Goal: Task Accomplishment & Management: Manage account settings

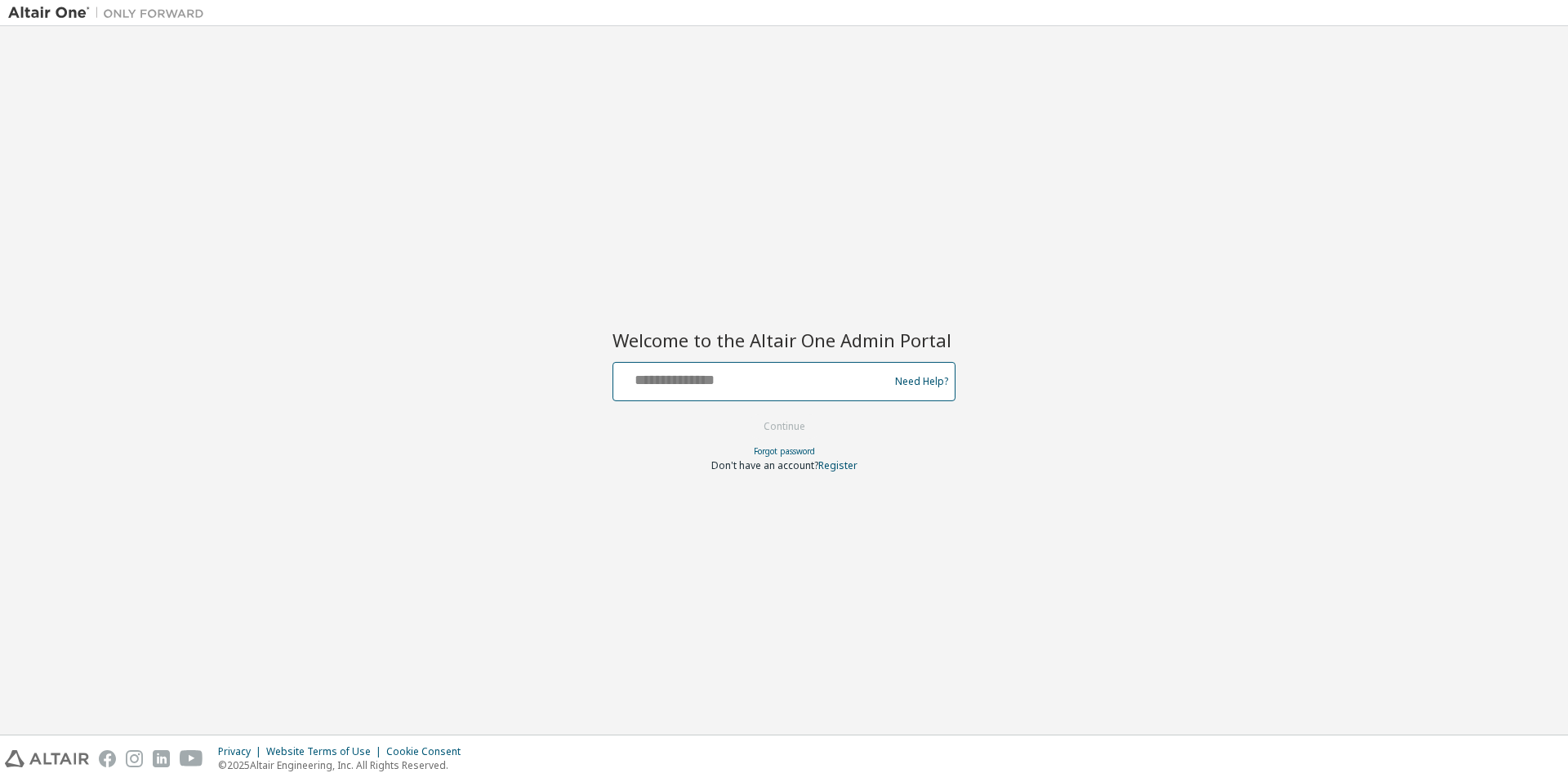
click at [767, 387] on input "text" at bounding box center [754, 378] width 267 height 24
type input "**********"
click at [784, 425] on button "Continue" at bounding box center [784, 426] width 76 height 25
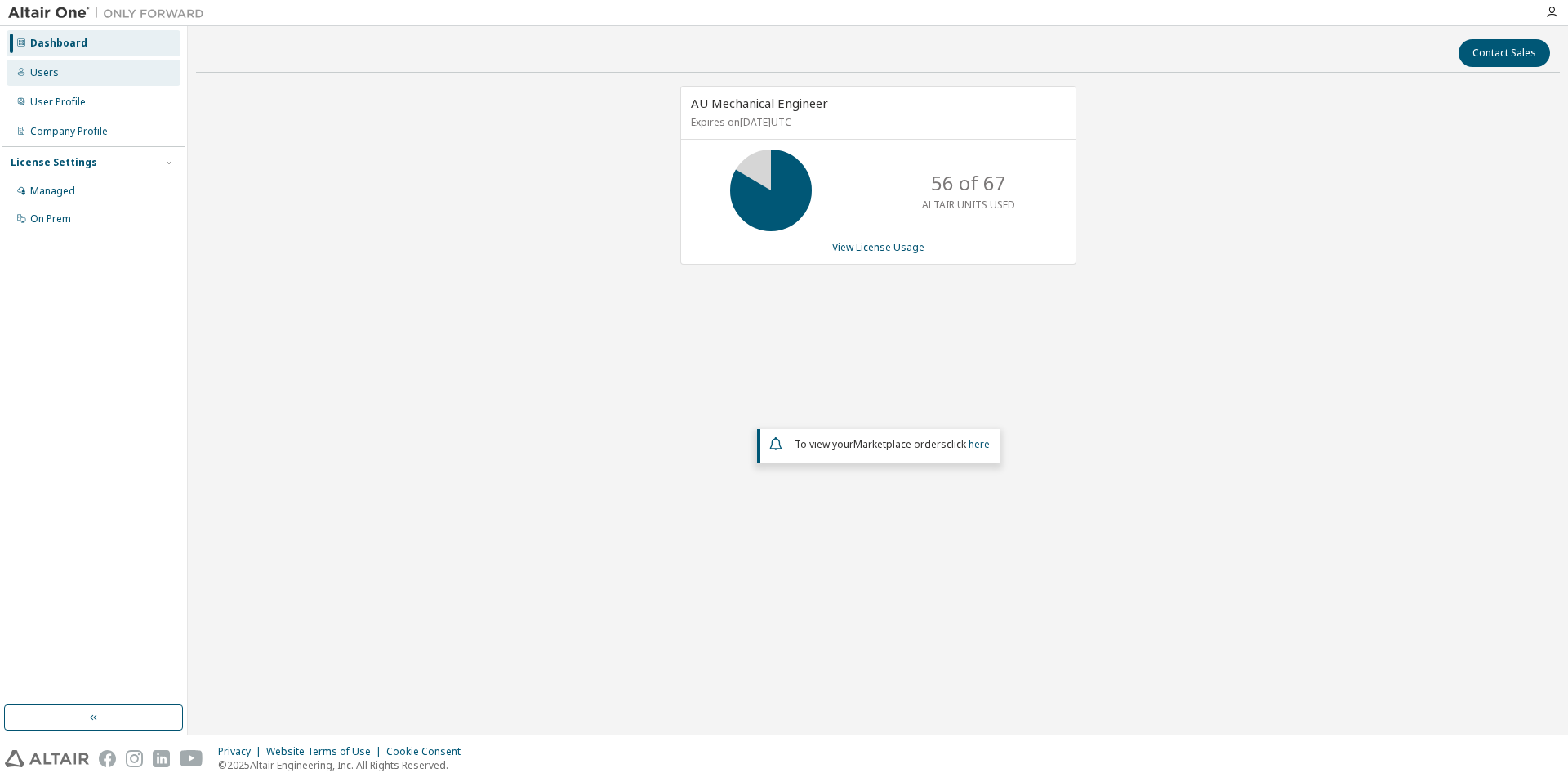
click at [49, 72] on div "Users" at bounding box center [44, 72] width 29 height 13
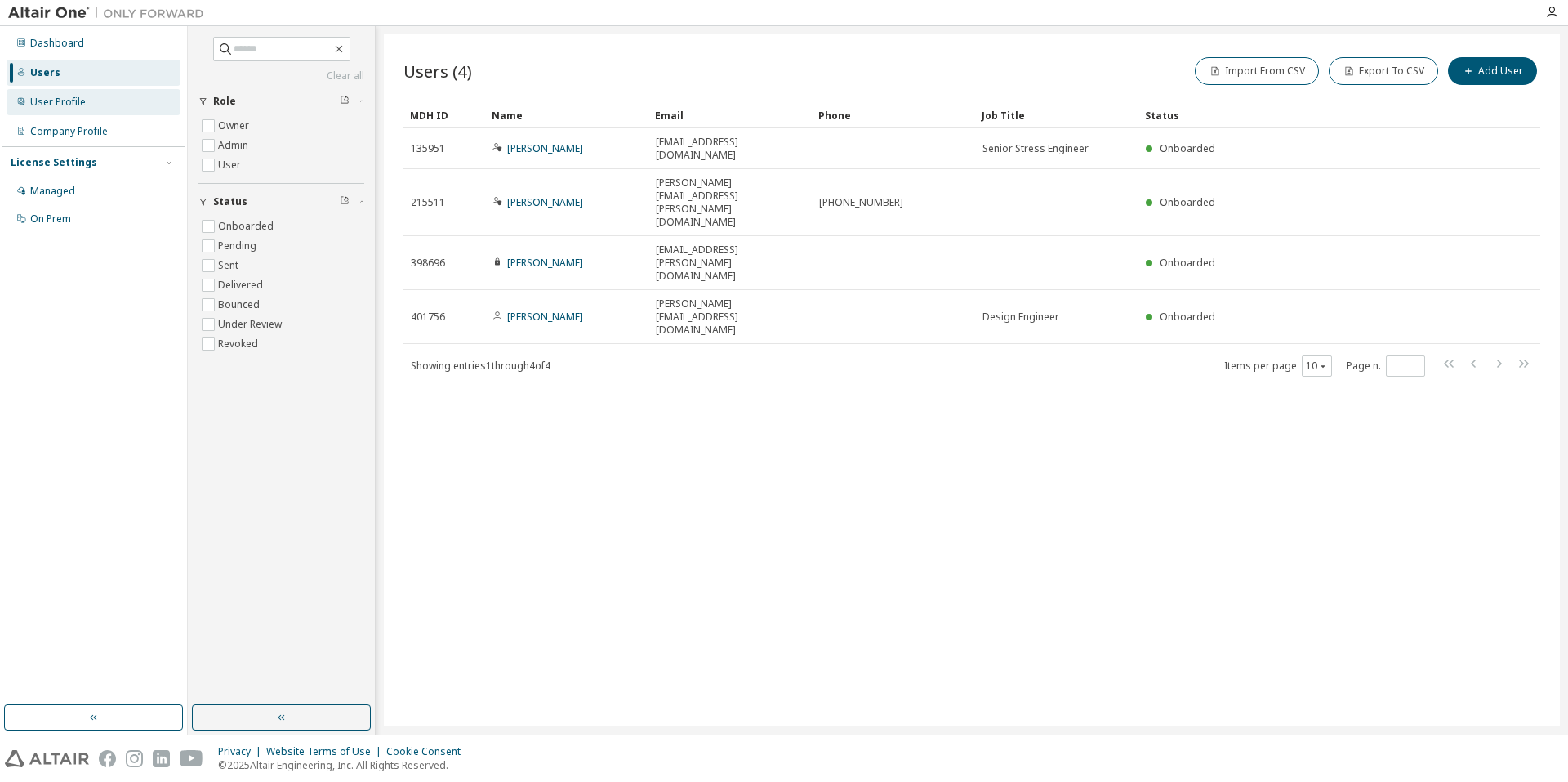
click at [43, 101] on div "User Profile" at bounding box center [58, 102] width 56 height 13
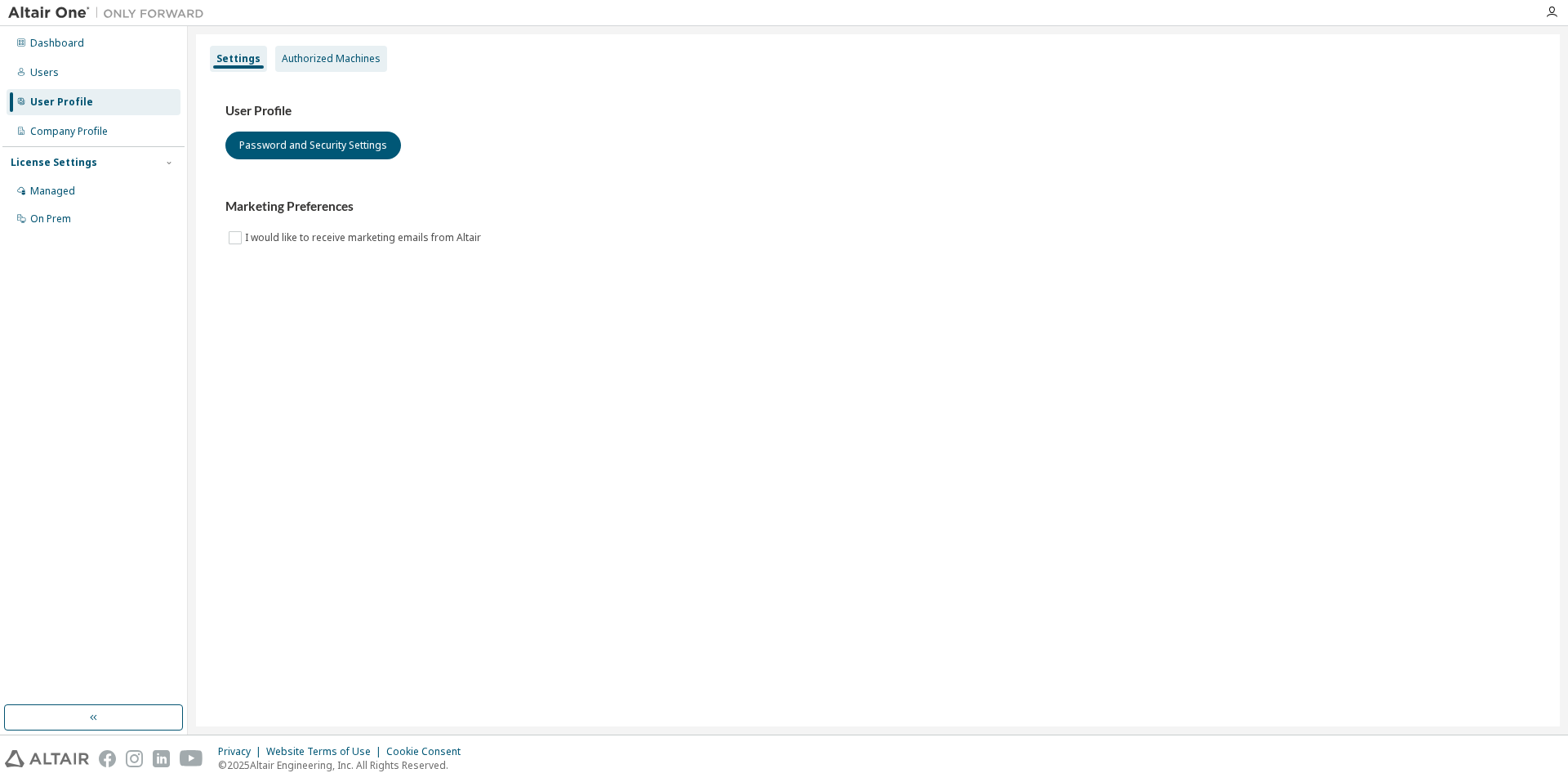
click at [336, 64] on div "Authorized Machines" at bounding box center [331, 58] width 99 height 13
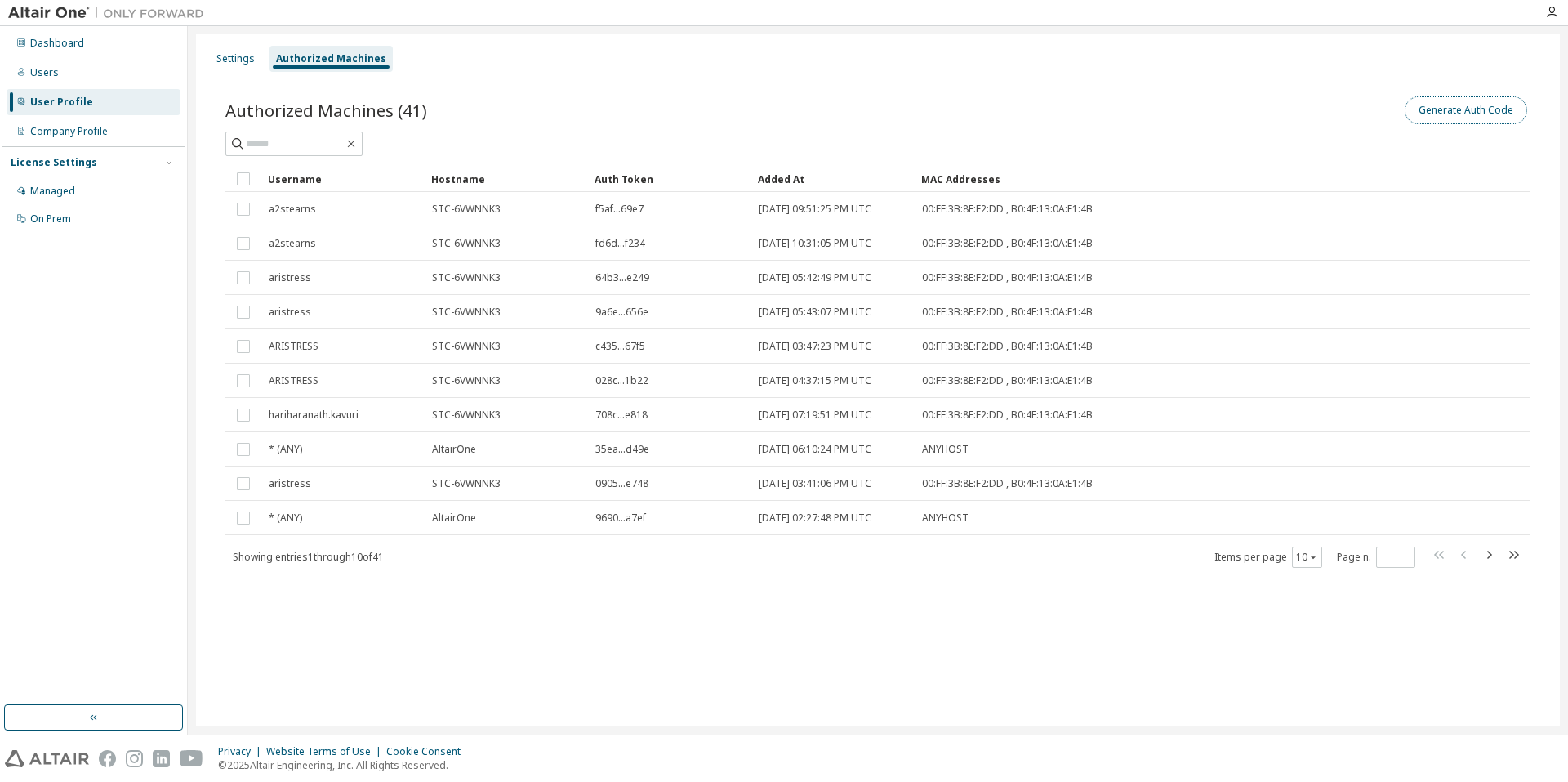
click at [1472, 112] on button "Generate Auth Code" at bounding box center [1465, 111] width 123 height 28
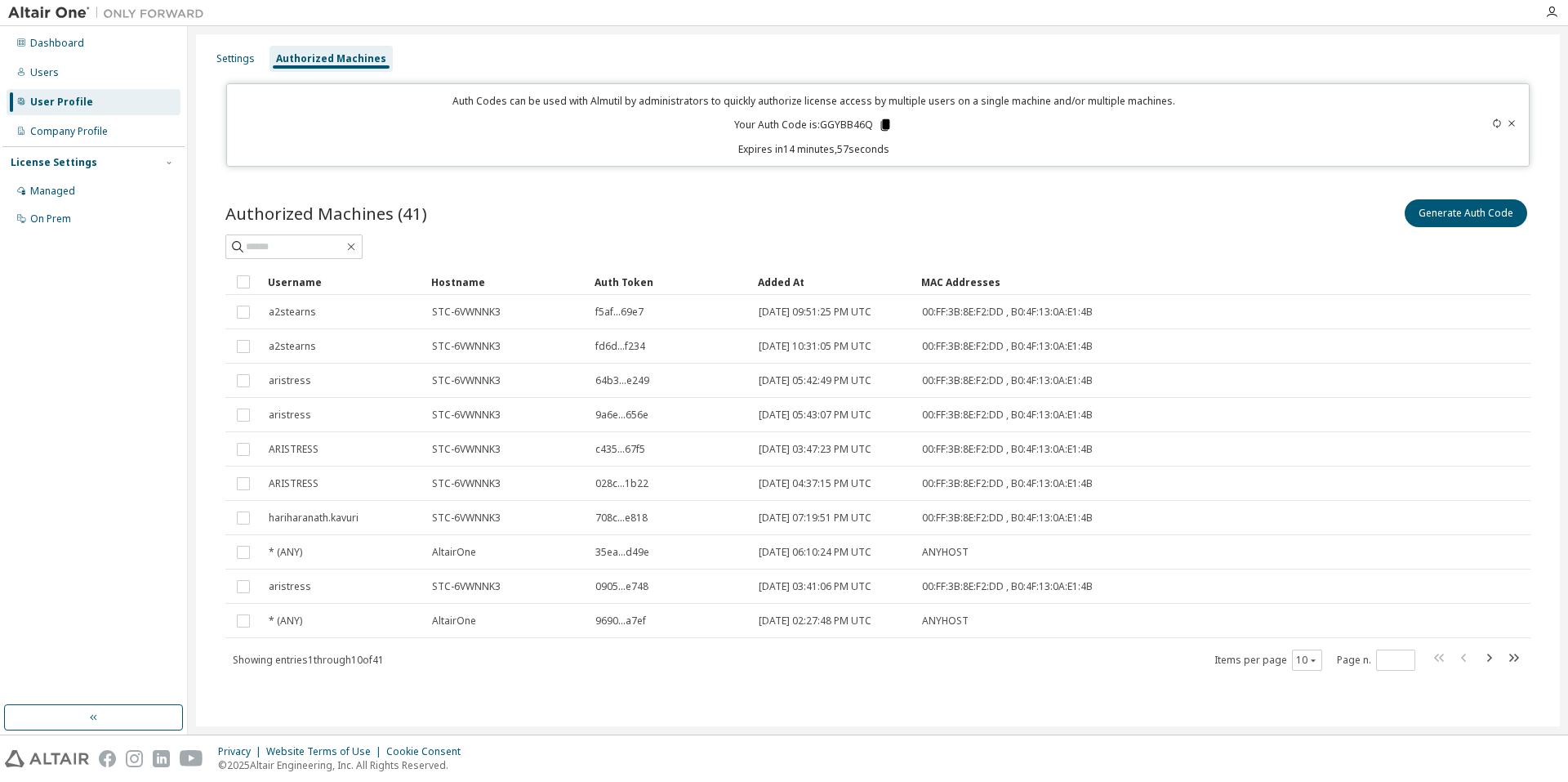
click at [885, 125] on icon at bounding box center [885, 125] width 9 height 11
click at [224, 51] on div "Settings" at bounding box center [236, 59] width 52 height 26
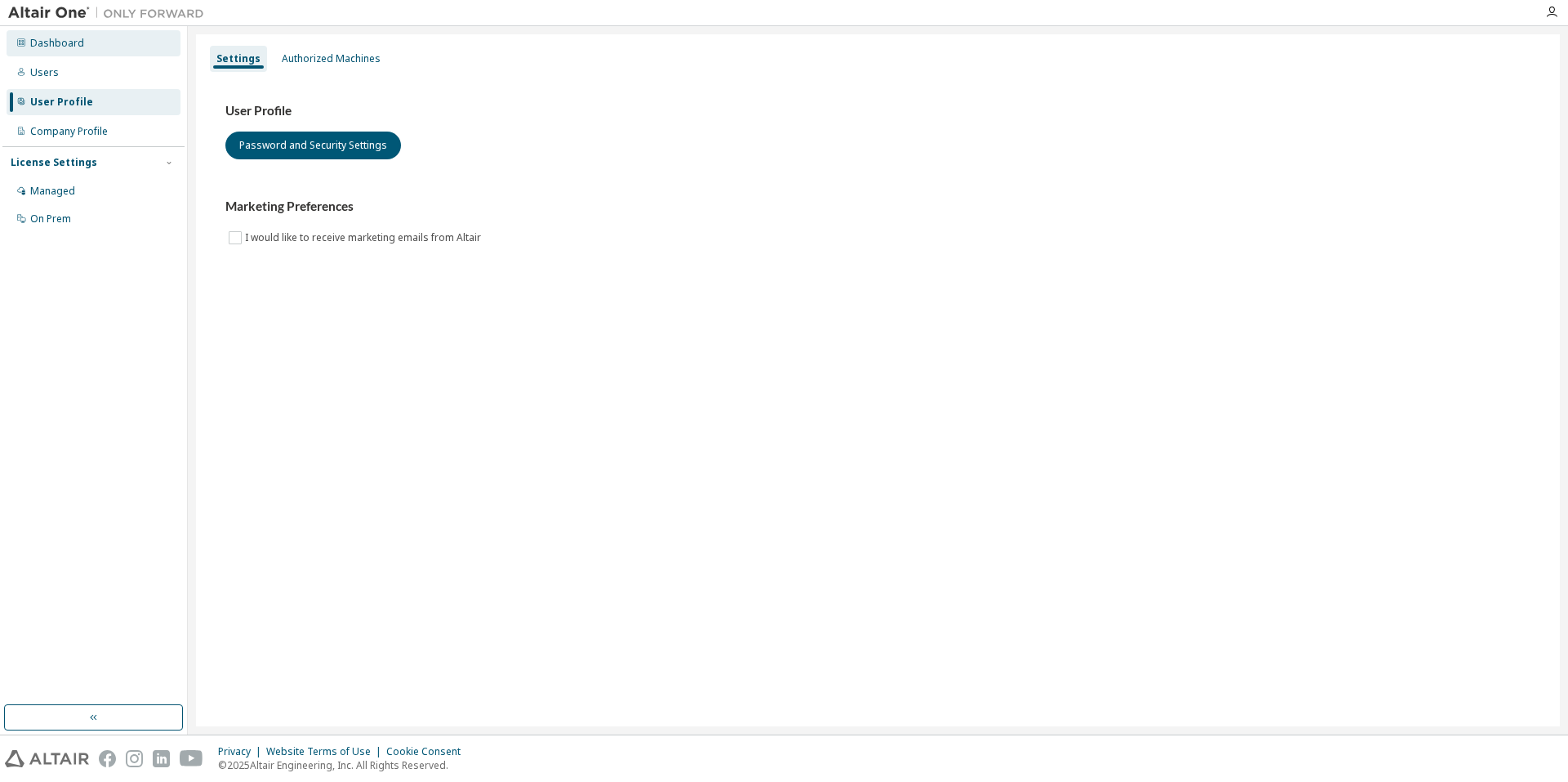
click at [52, 48] on div "Dashboard" at bounding box center [57, 43] width 54 height 13
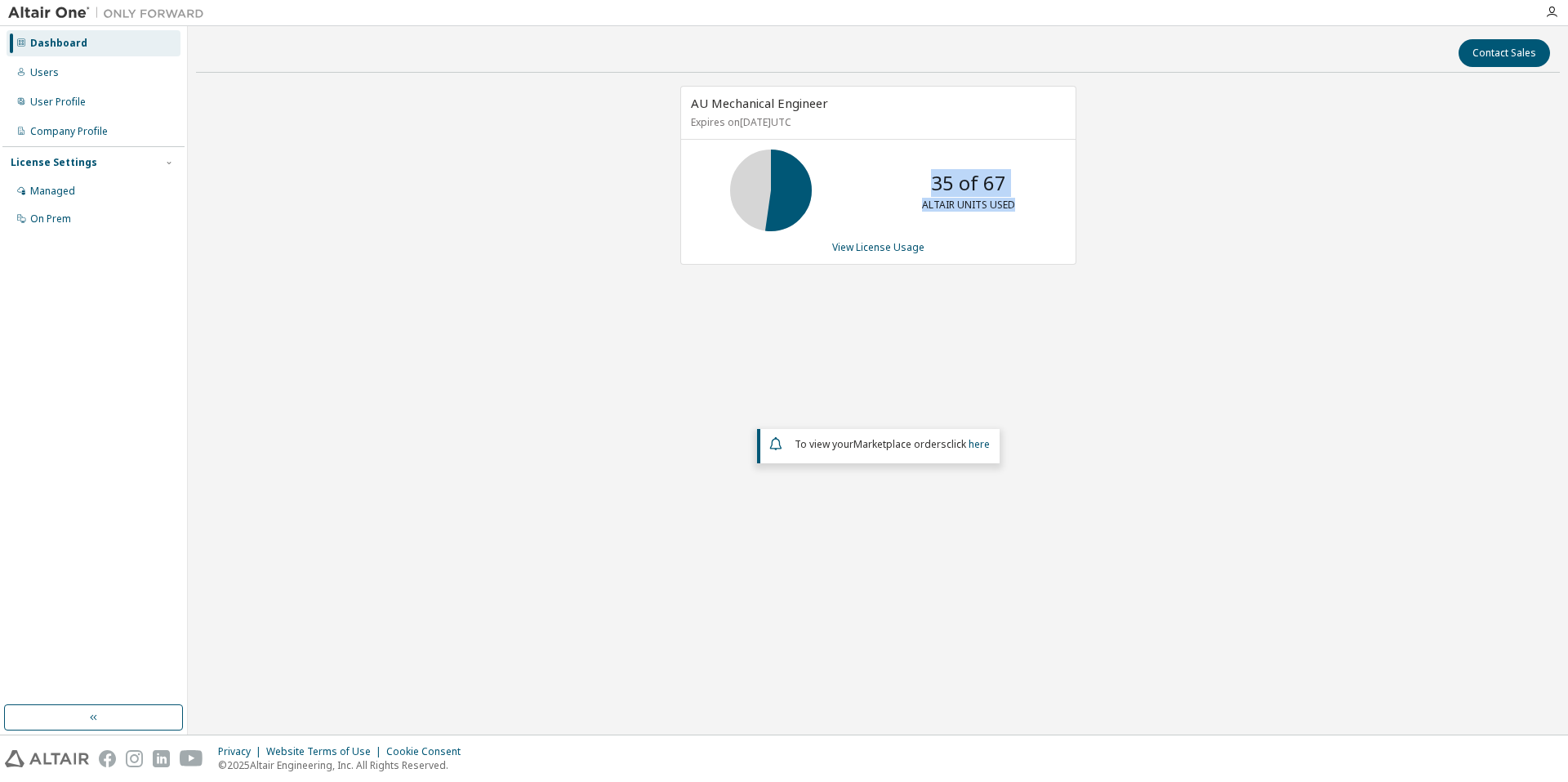
drag, startPoint x: 929, startPoint y: 192, endPoint x: 1020, endPoint y: 188, distance: 91.1
click at [1020, 188] on div "35 of 67 ALTAIR UNITS USED" at bounding box center [968, 191] width 131 height 82
click at [1077, 233] on div "AU Mechanical Engineer Expires on [DATE] UTC 35 of 67 ALTAIR UNITS USED View Li…" at bounding box center [878, 340] width 1364 height 509
drag, startPoint x: 987, startPoint y: 181, endPoint x: 1011, endPoint y: 181, distance: 24.0
click at [1011, 181] on div "35 of 67 ALTAIR UNITS USED" at bounding box center [968, 191] width 131 height 82
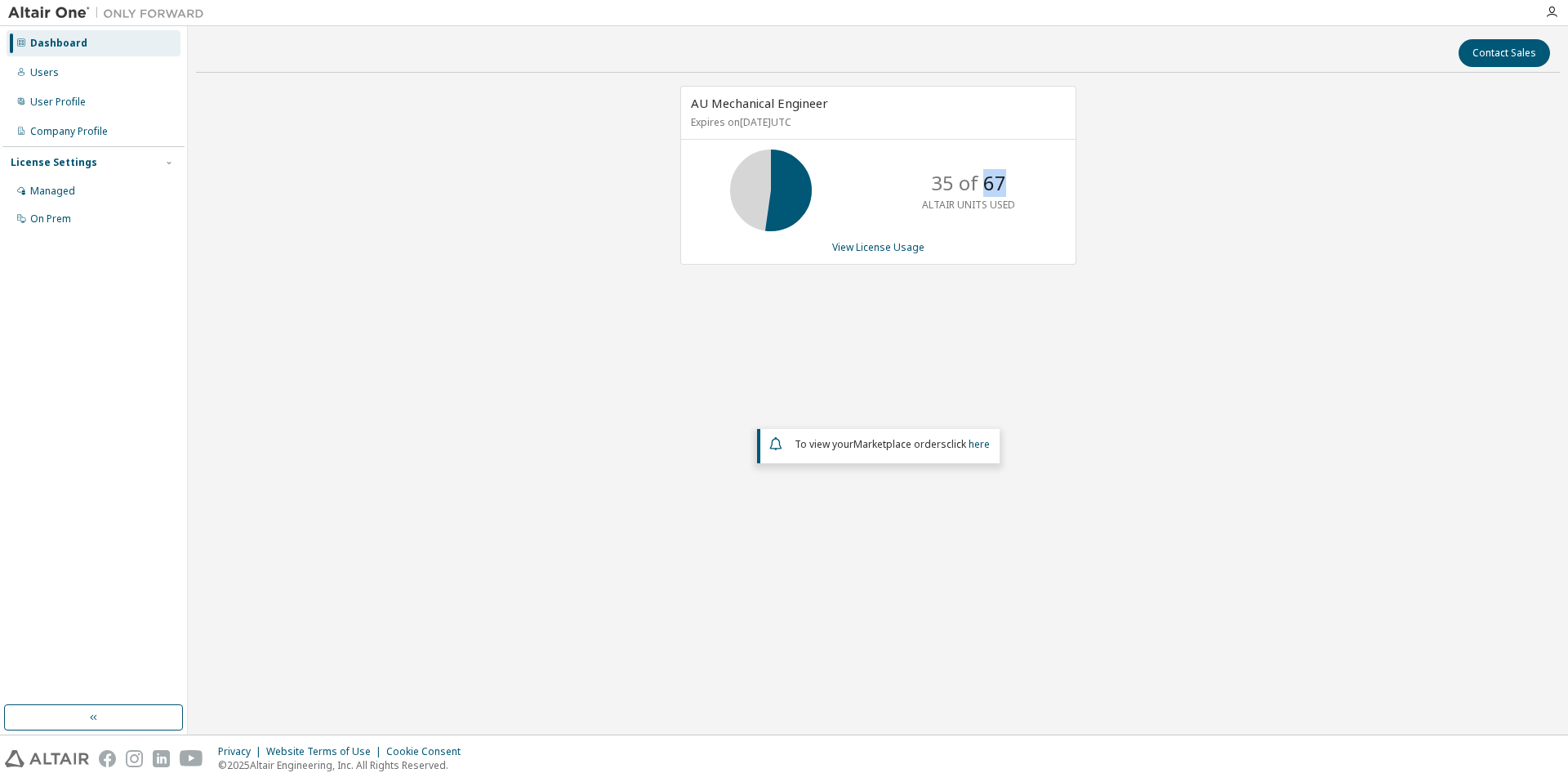
click at [1016, 181] on div "35 of 67 ALTAIR UNITS USED" at bounding box center [968, 191] width 131 height 82
drag, startPoint x: 953, startPoint y: 181, endPoint x: 929, endPoint y: 181, distance: 24.0
click at [929, 181] on div "35 of 67 ALTAIR UNITS USED" at bounding box center [968, 191] width 131 height 82
drag, startPoint x: 986, startPoint y: 184, endPoint x: 1019, endPoint y: 182, distance: 33.1
click at [1019, 182] on div "35 of 67 ALTAIR UNITS USED" at bounding box center [968, 191] width 131 height 82
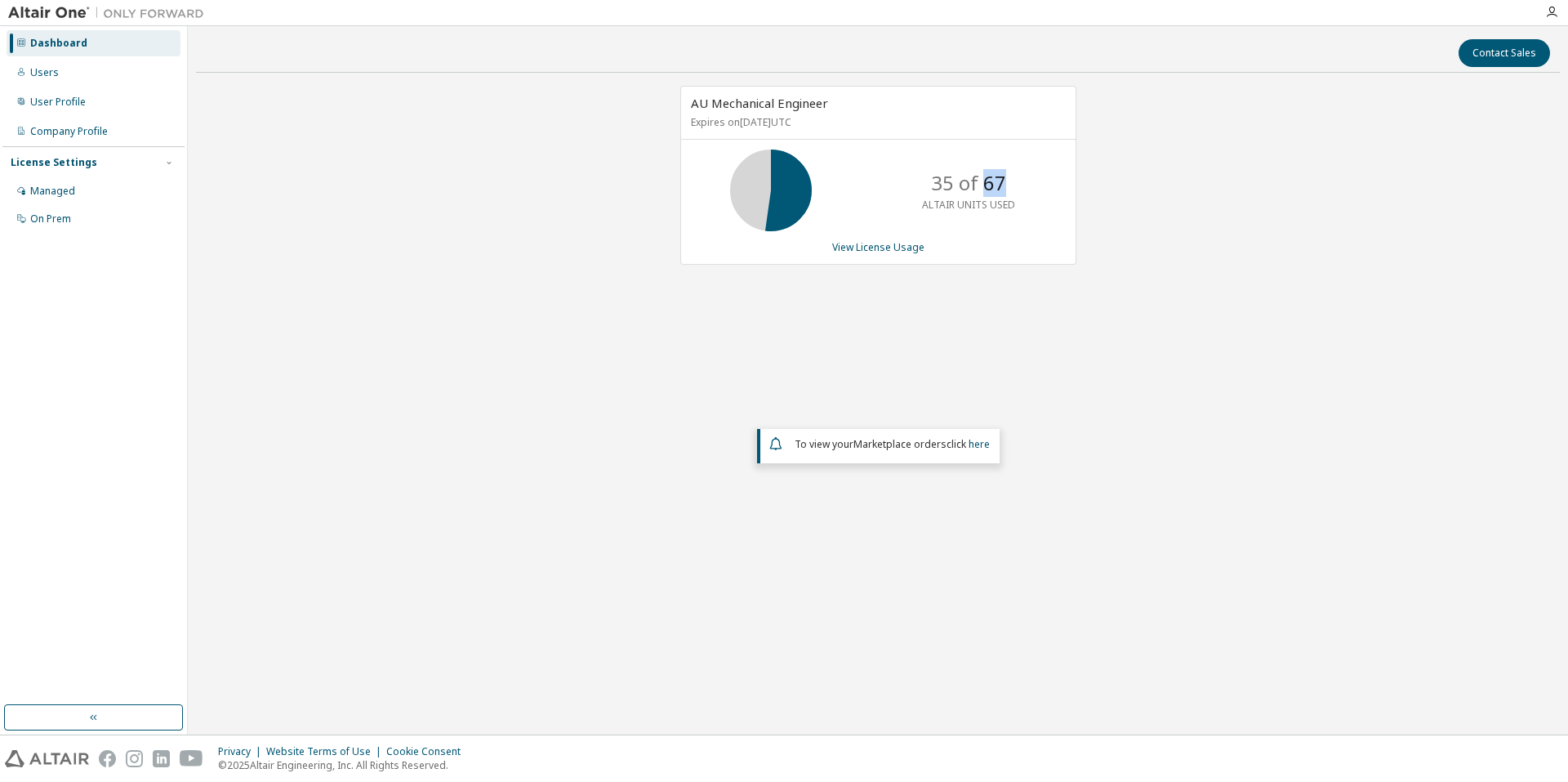
click at [990, 179] on p "35 of 67" at bounding box center [968, 184] width 75 height 28
drag, startPoint x: 983, startPoint y: 184, endPoint x: 1010, endPoint y: 185, distance: 27.0
click at [1010, 185] on div "35 of 67 ALTAIR UNITS USED" at bounding box center [968, 191] width 131 height 82
click at [50, 49] on div "Dashboard" at bounding box center [58, 43] width 57 height 13
click at [44, 68] on div "Users" at bounding box center [44, 72] width 29 height 13
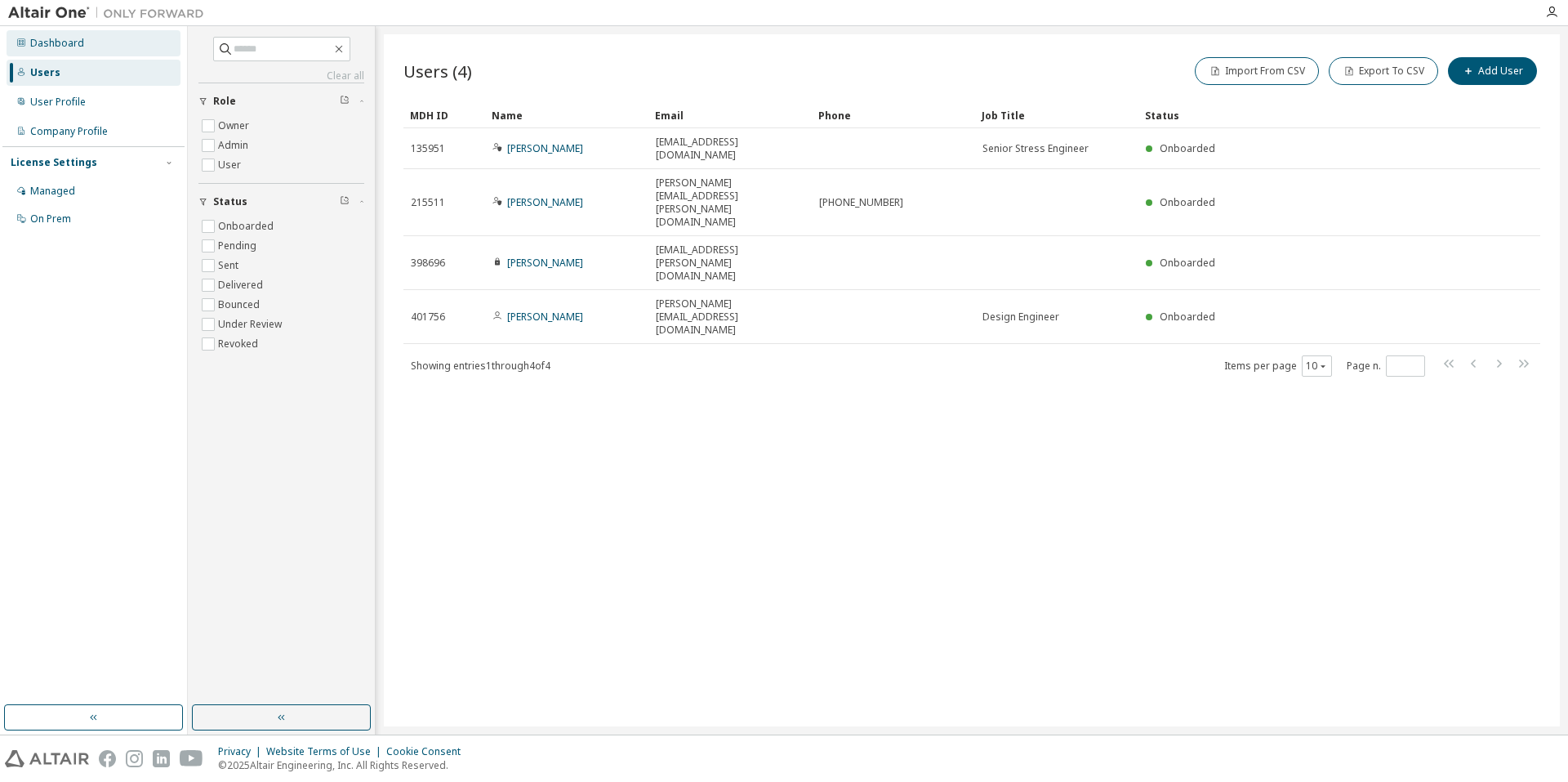
click at [58, 41] on div "Dashboard" at bounding box center [57, 43] width 54 height 13
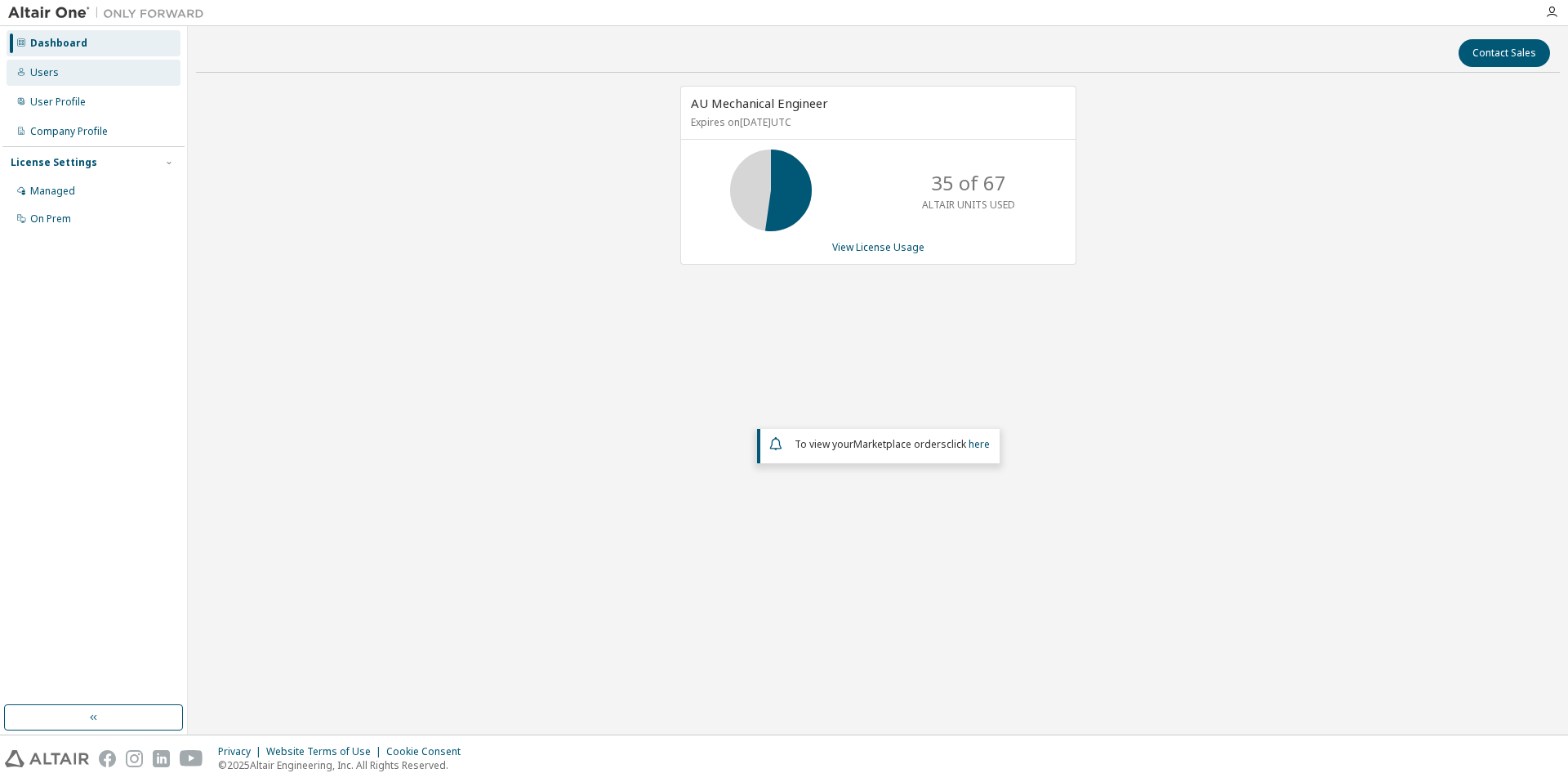
click at [78, 79] on div "Users" at bounding box center [94, 73] width 174 height 26
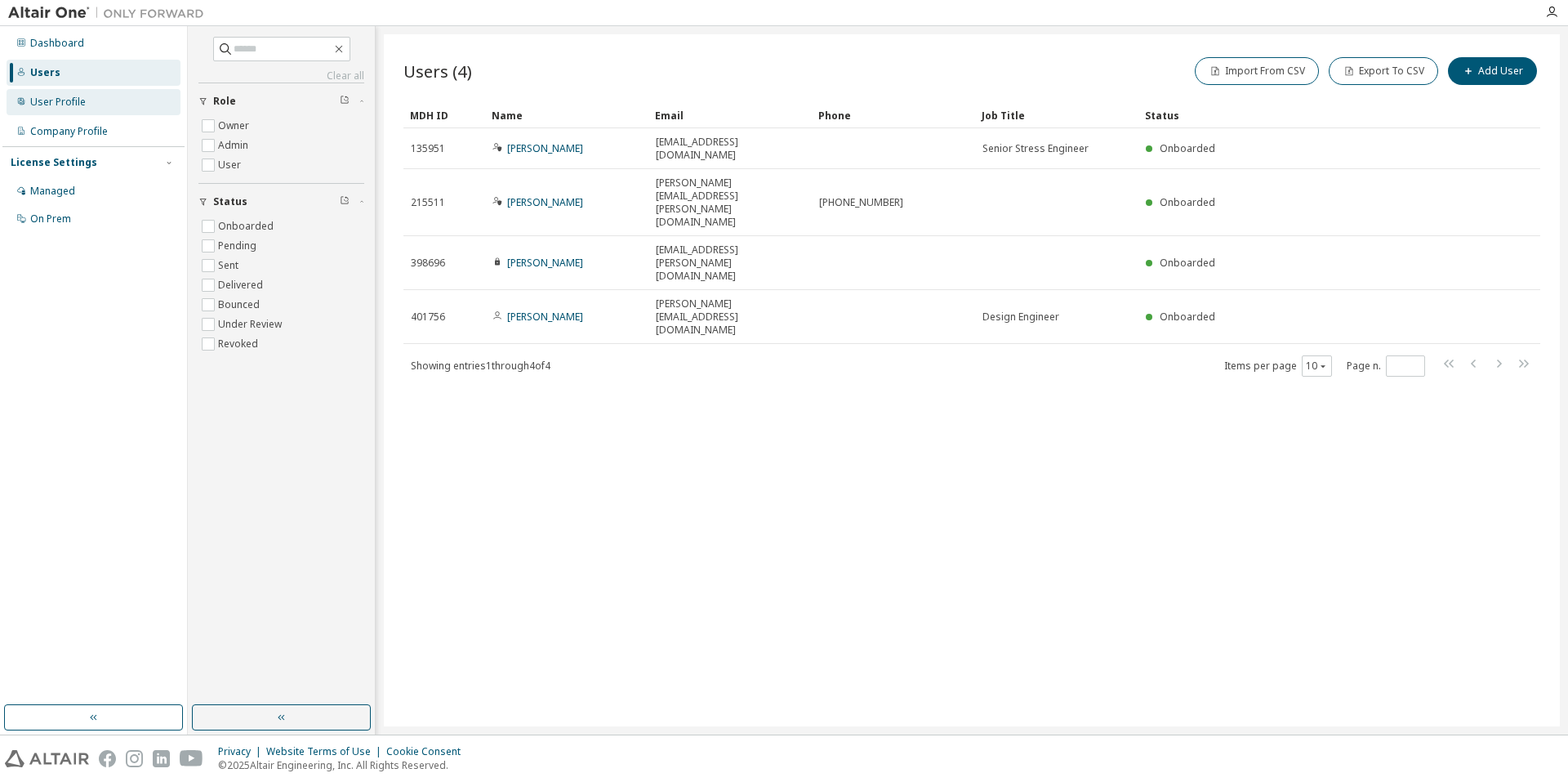
click at [105, 105] on div "User Profile" at bounding box center [94, 102] width 174 height 26
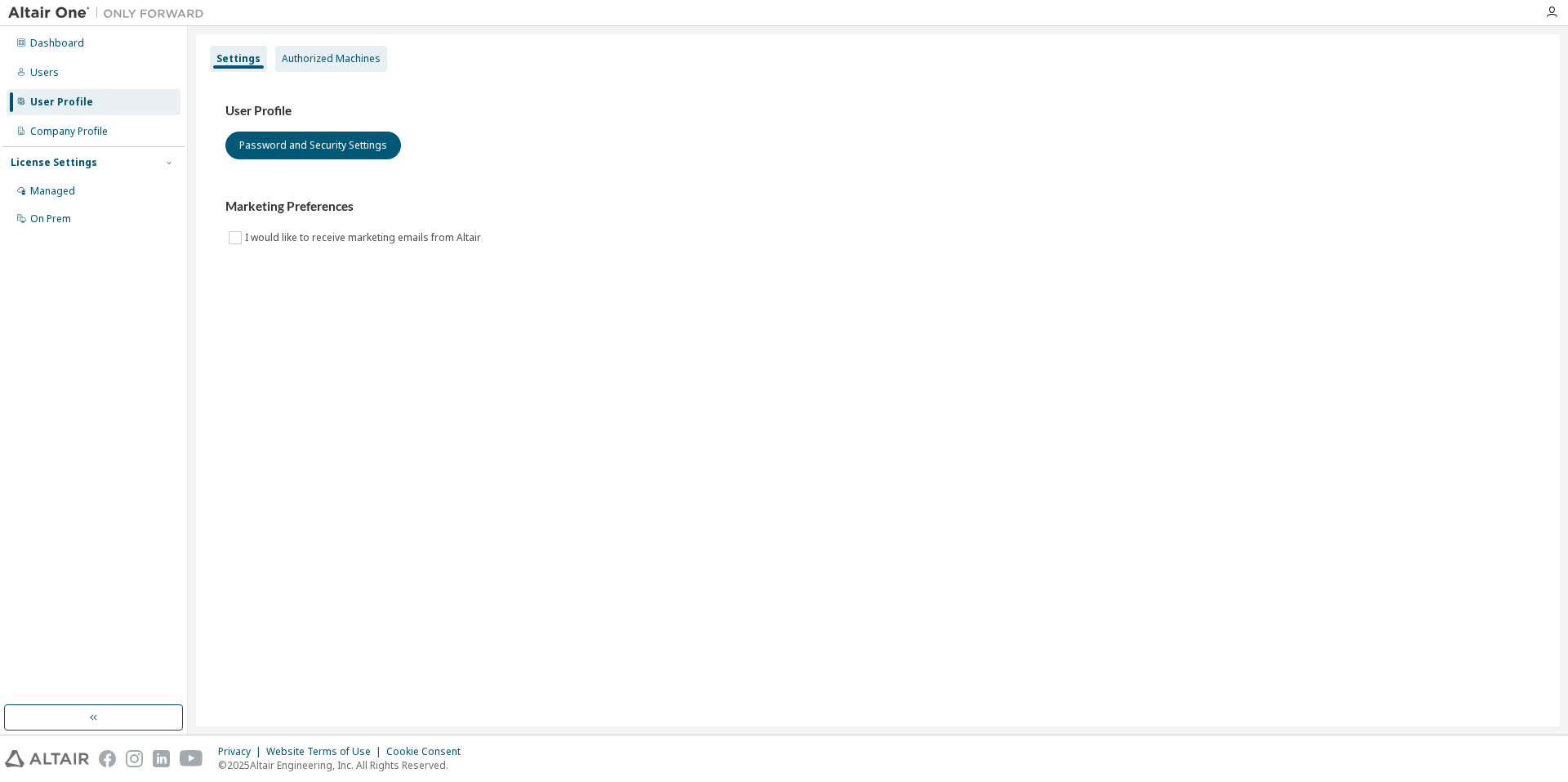
click at [325, 60] on div "Authorized Machines" at bounding box center [331, 58] width 99 height 13
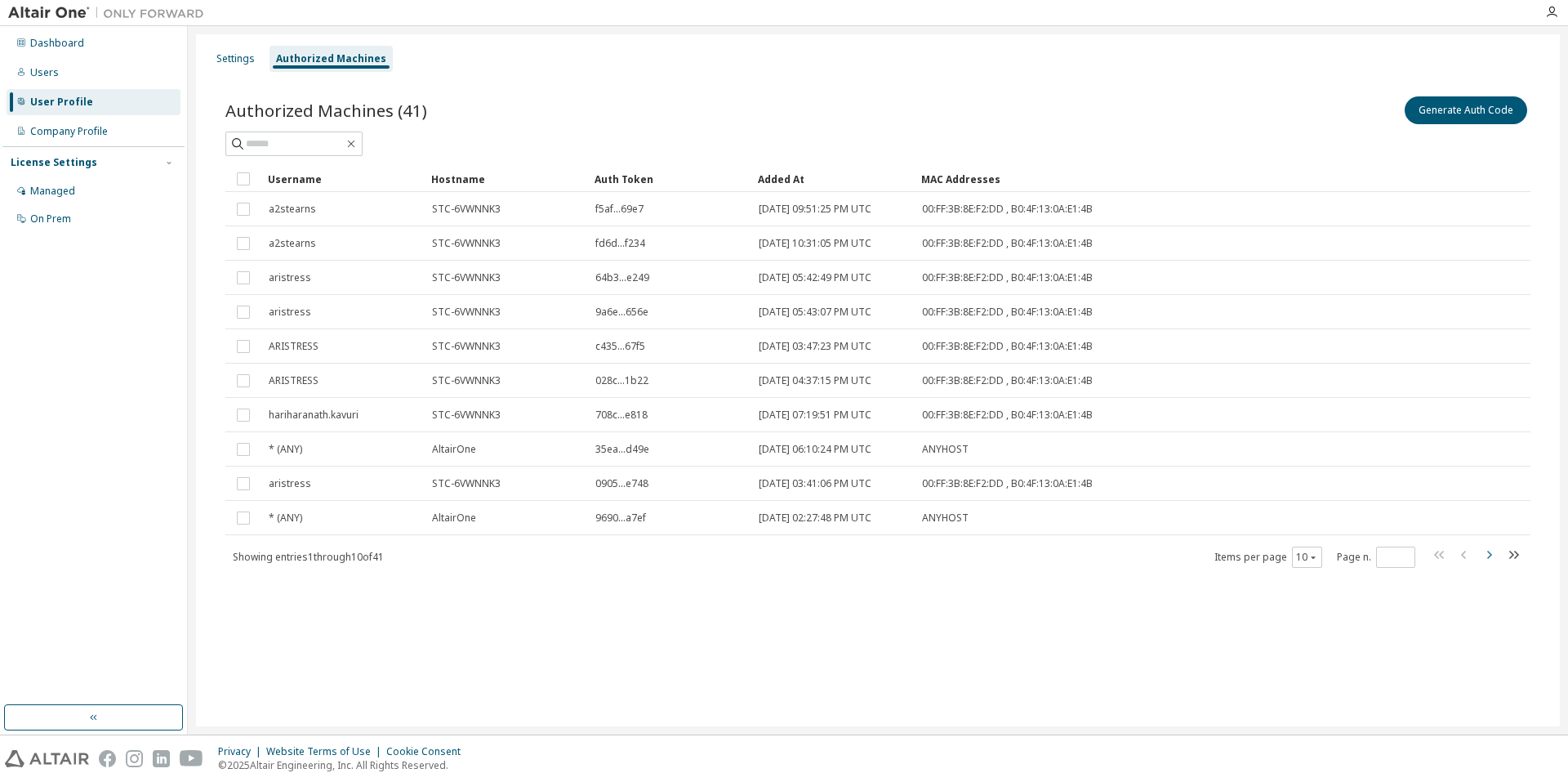
click at [1492, 556] on icon "button" at bounding box center [1489, 556] width 20 height 20
click at [1514, 555] on icon "button" at bounding box center [1514, 555] width 10 height 8
type input "*"
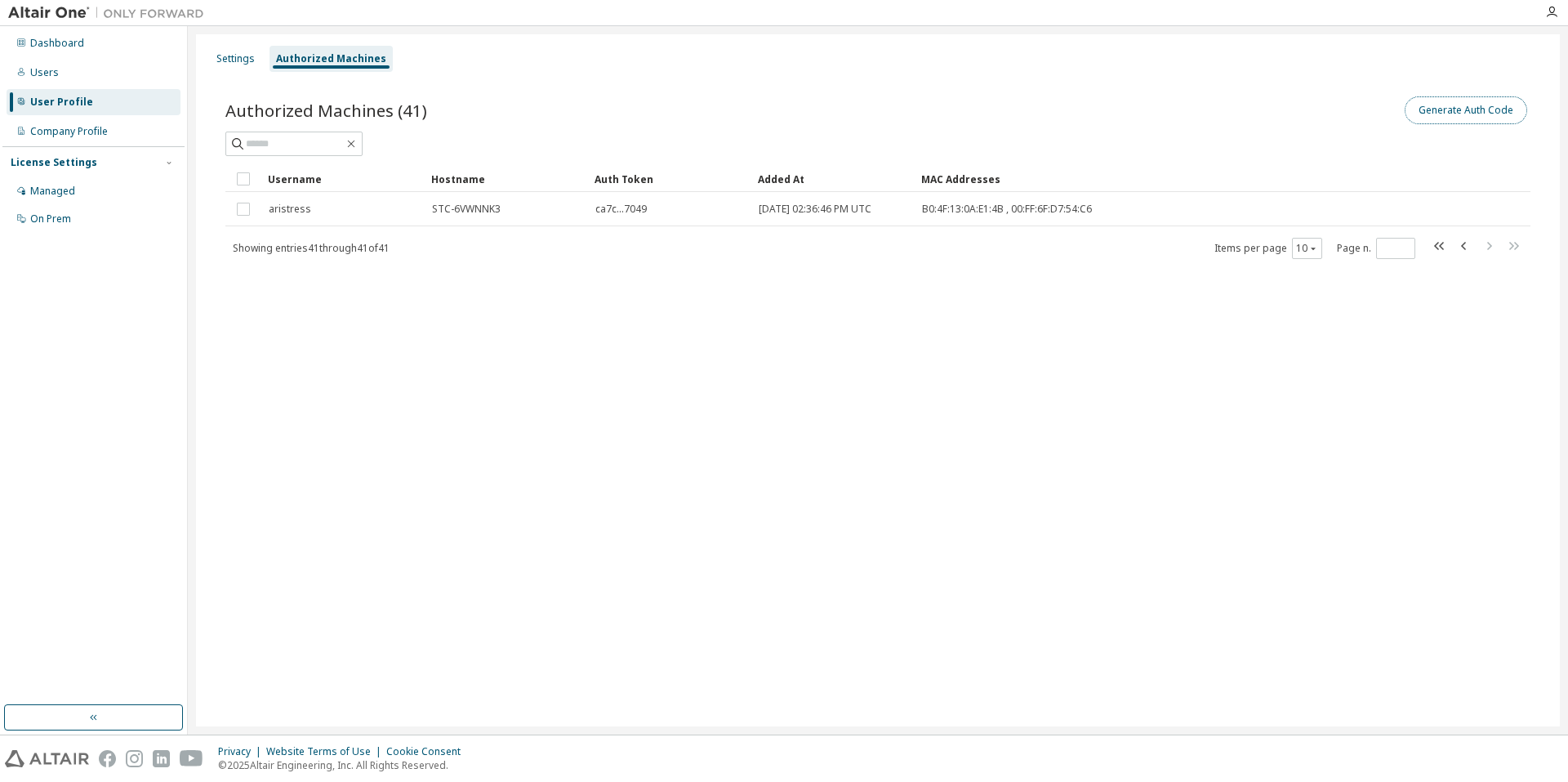
click at [1437, 109] on button "Generate Auth Code" at bounding box center [1465, 111] width 123 height 28
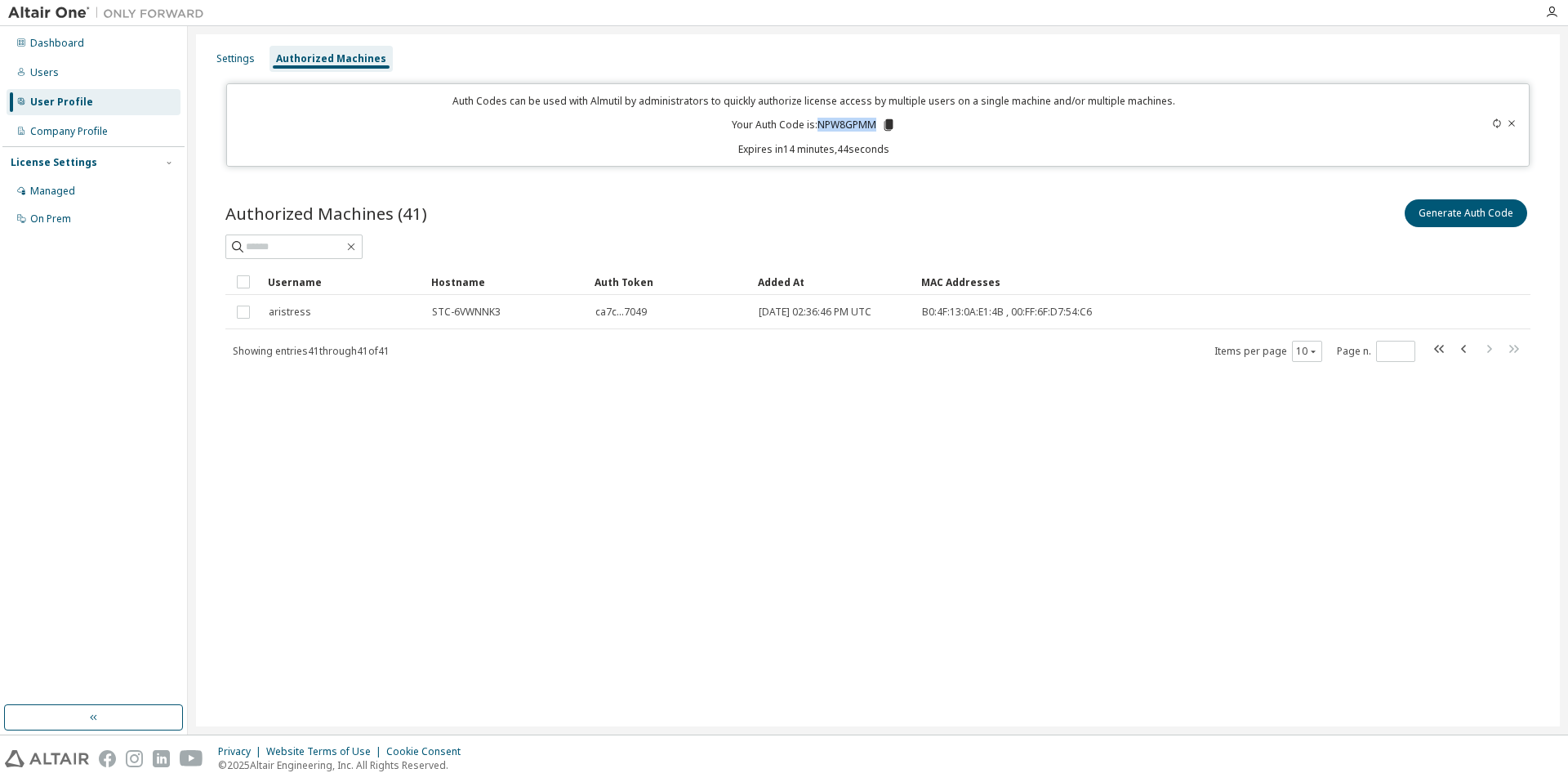
drag, startPoint x: 816, startPoint y: 123, endPoint x: 878, endPoint y: 125, distance: 62.0
click at [878, 125] on p "Your Auth Code is: NPW8GPMM" at bounding box center [813, 125] width 164 height 15
copy p "NPW8GPMM"
